Goal: Task Accomplishment & Management: Complete application form

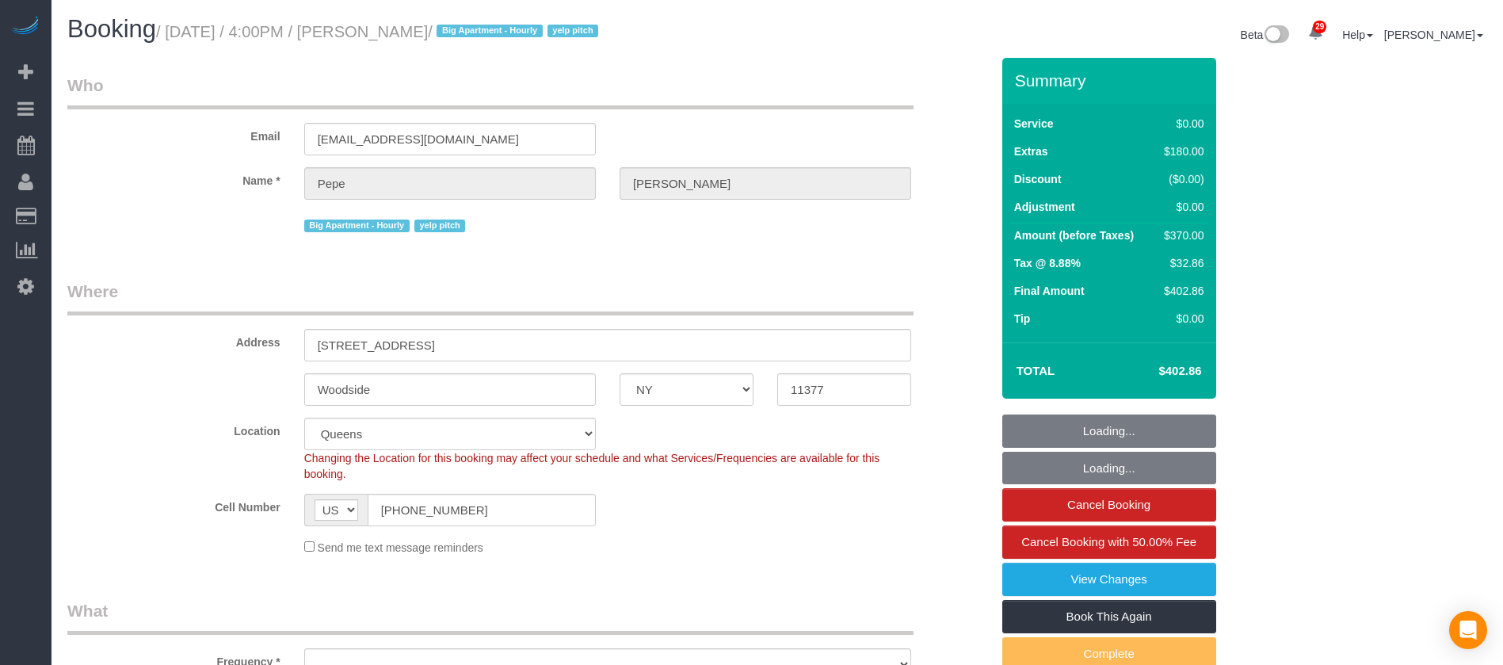
select select "NY"
select select "number:89"
select select "number:90"
select select "number:15"
select select "number:5"
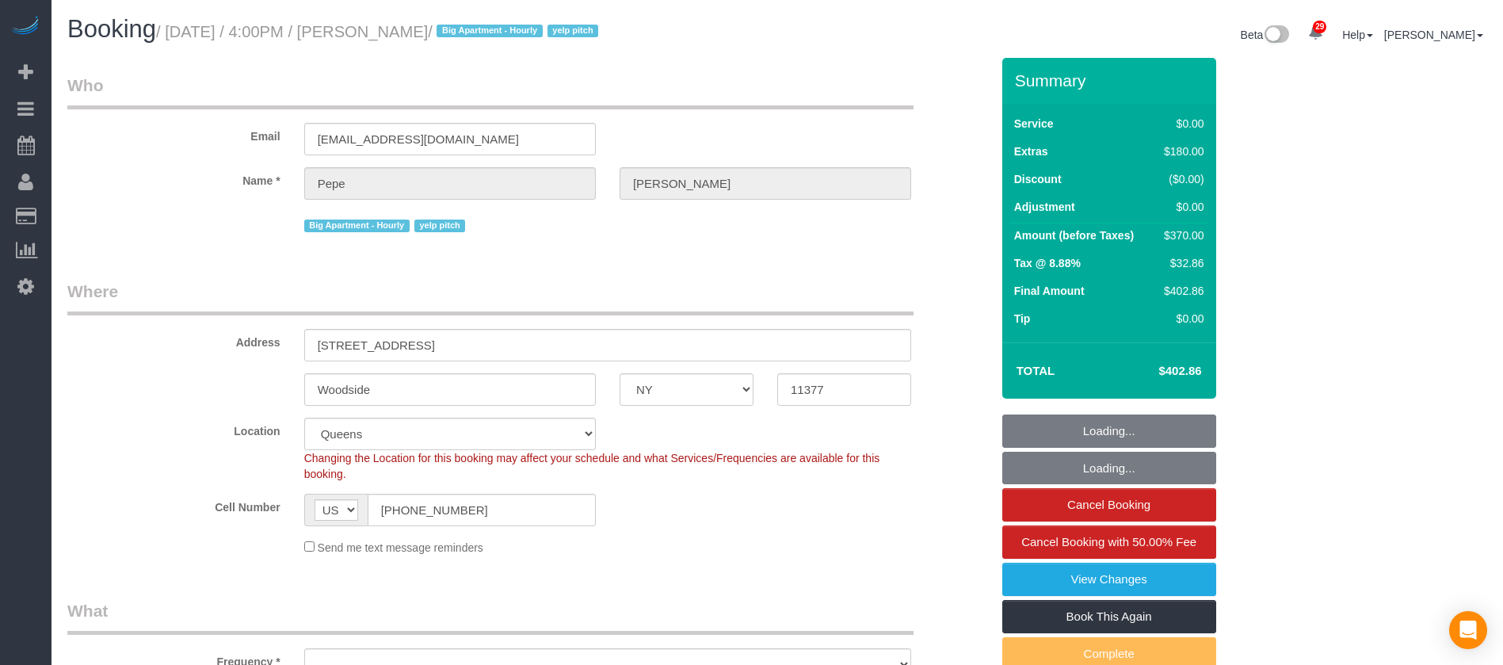
select select "object:974"
select select "spot1"
select select "2"
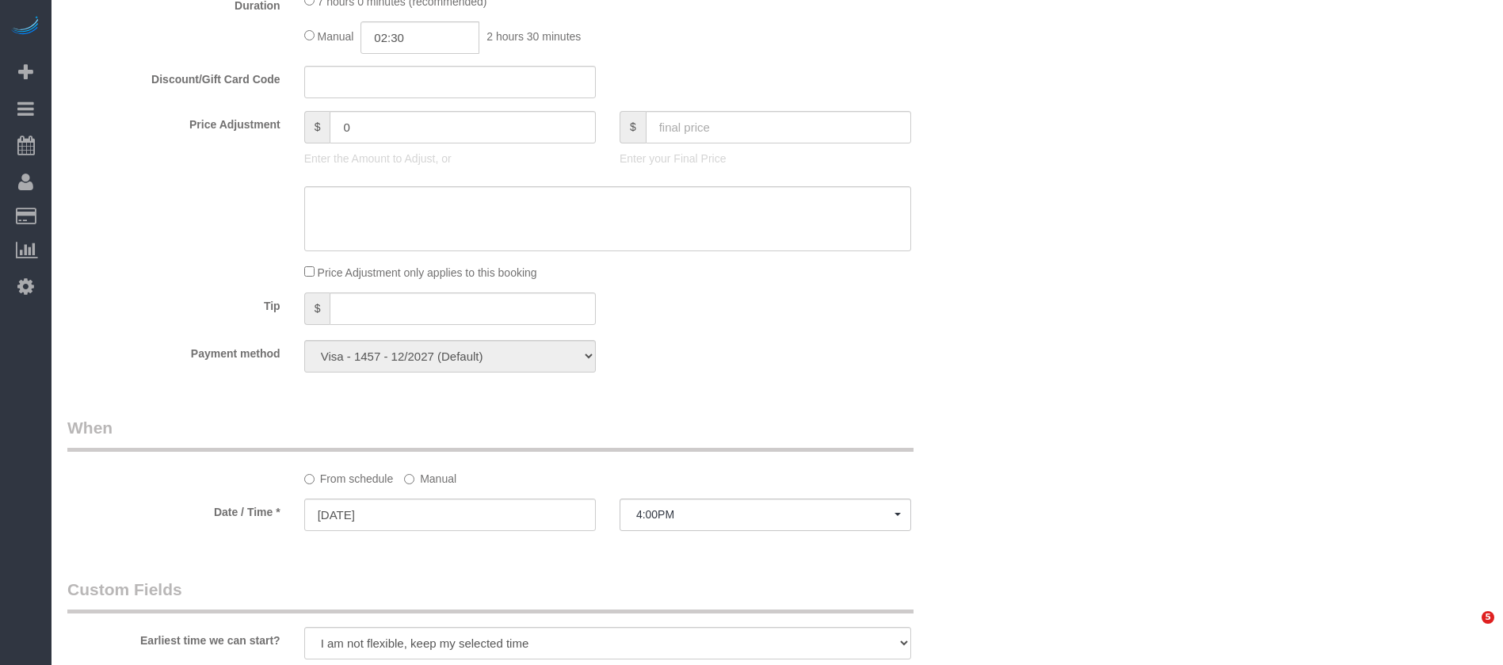
select select "object:1471"
select select "2"
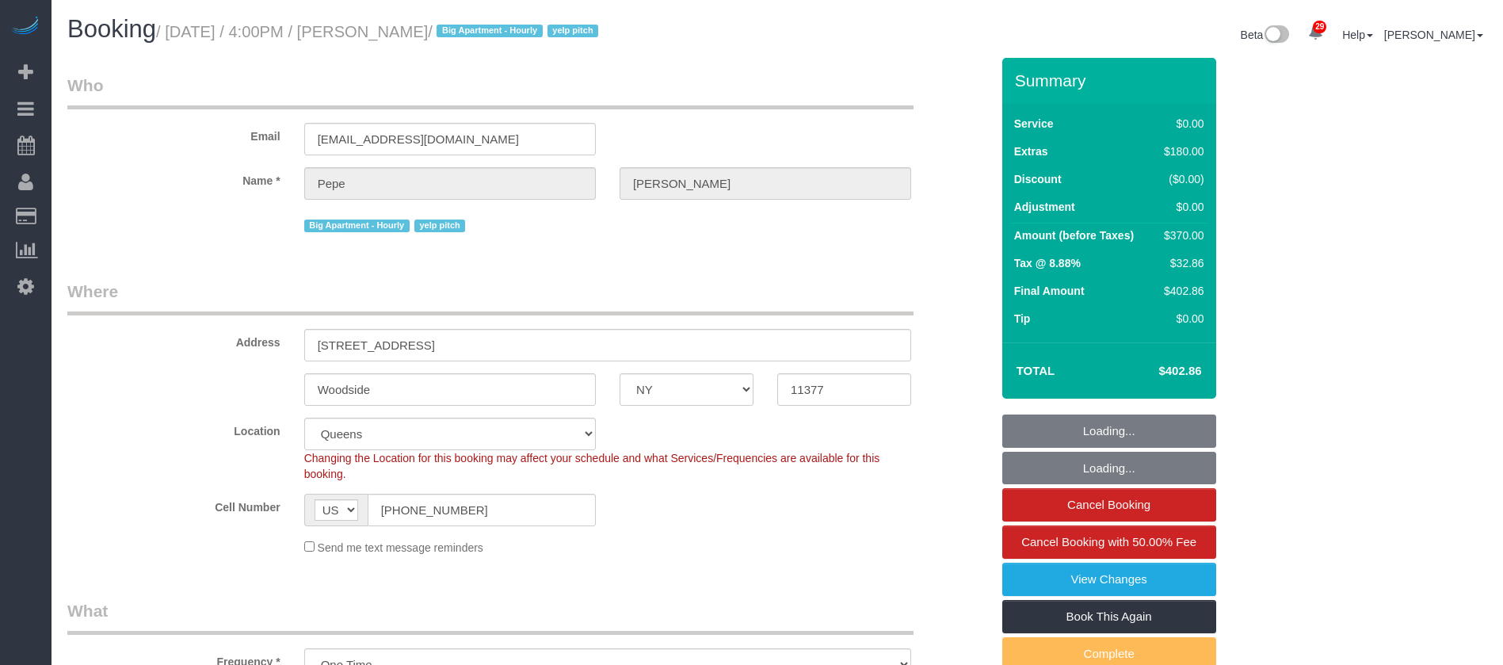
select select "NY"
select select "2"
select select "spot1"
select select "number:89"
select select "number:90"
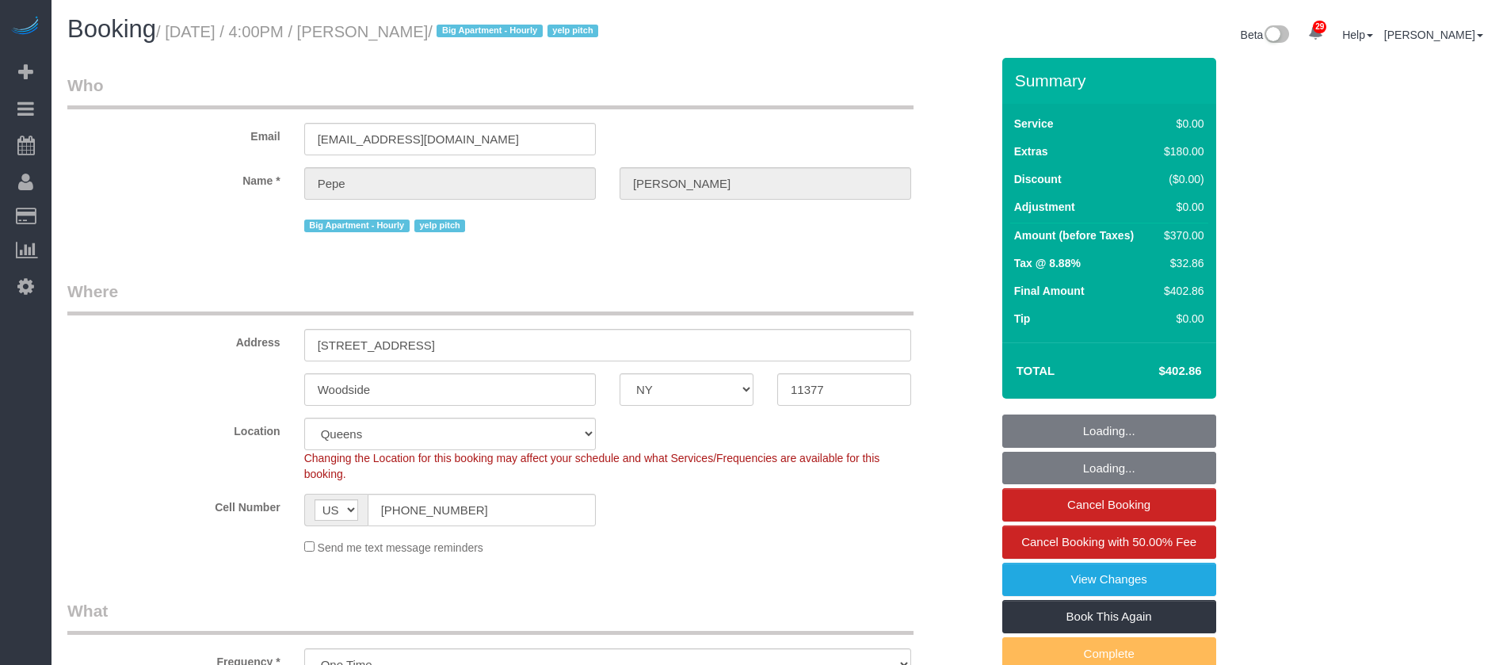
select select "number:15"
select select "number:5"
